Goal: Task Accomplishment & Management: Use online tool/utility

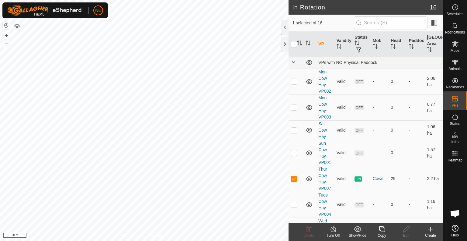
click at [382, 233] on div "Copy" at bounding box center [382, 234] width 24 height 5
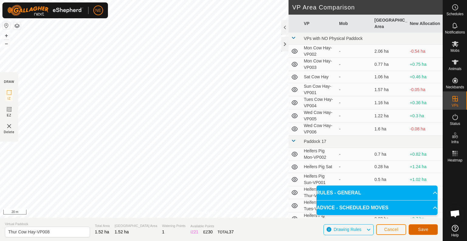
click at [429, 227] on button "Save" at bounding box center [423, 229] width 29 height 11
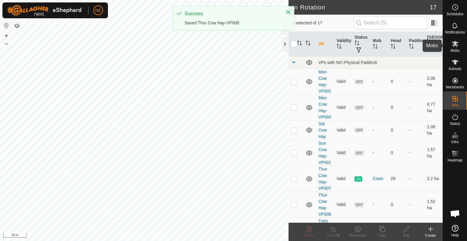
click at [453, 46] on icon at bounding box center [455, 44] width 7 height 6
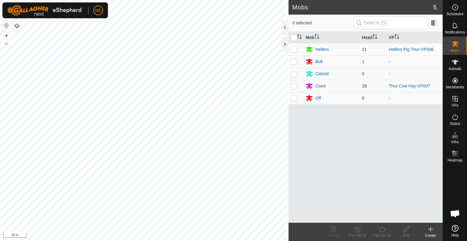
click at [294, 84] on p-checkbox at bounding box center [294, 85] width 6 height 5
checkbox input "true"
click at [381, 231] on icon at bounding box center [382, 228] width 8 height 7
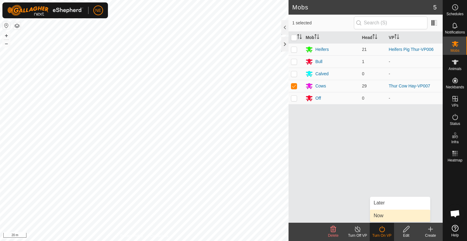
click at [381, 218] on link "Now" at bounding box center [400, 215] width 60 height 12
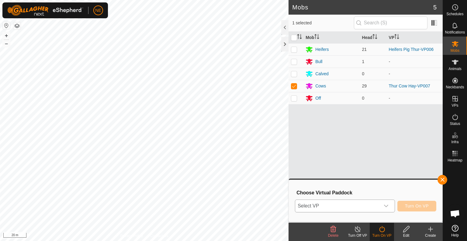
click at [384, 209] on div "dropdown trigger" at bounding box center [386, 205] width 12 height 12
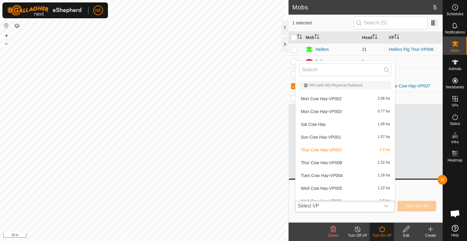
scroll to position [7, 0]
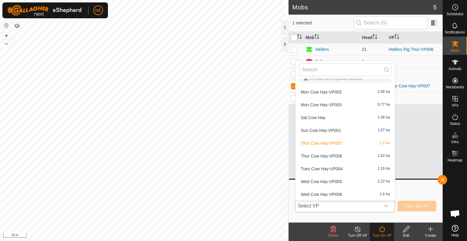
click at [338, 157] on li "Thur Cow Hay-VP008 1.52 ha" at bounding box center [345, 156] width 99 height 12
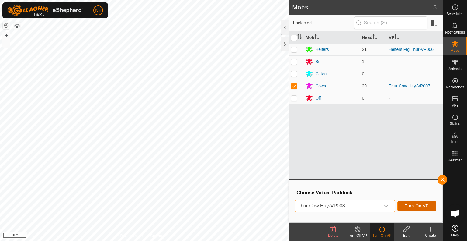
click at [426, 207] on span "Turn On VP" at bounding box center [417, 205] width 24 height 5
